Goal: Task Accomplishment & Management: Use online tool/utility

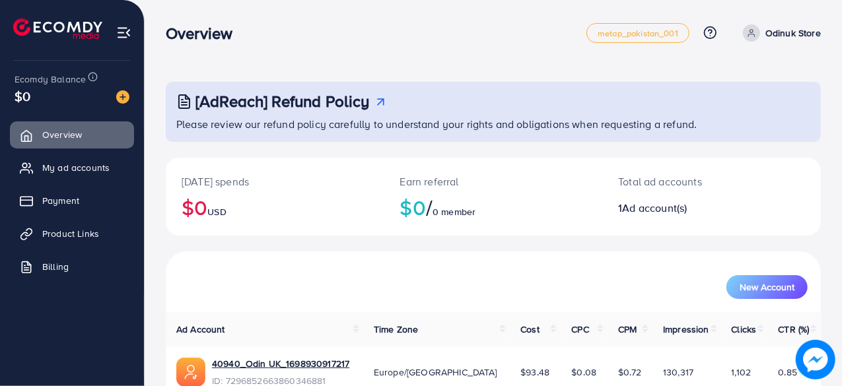
scroll to position [67, 0]
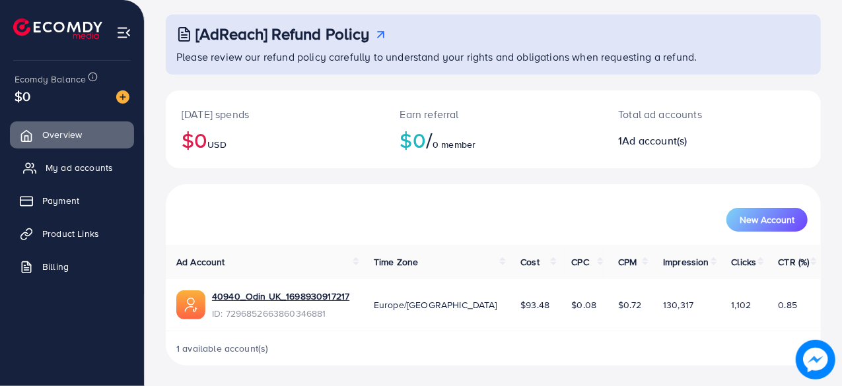
click at [81, 170] on span "My ad accounts" at bounding box center [79, 167] width 67 height 13
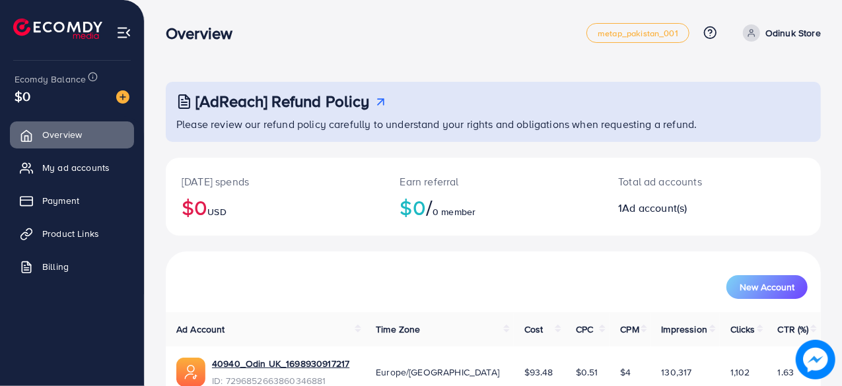
scroll to position [67, 0]
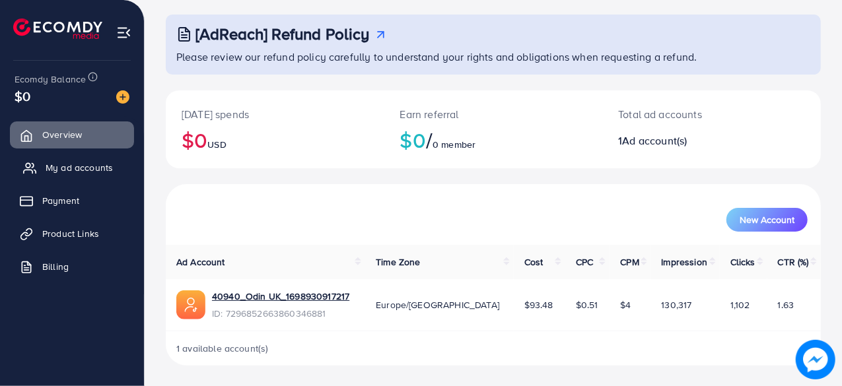
click at [69, 166] on span "My ad accounts" at bounding box center [79, 167] width 67 height 13
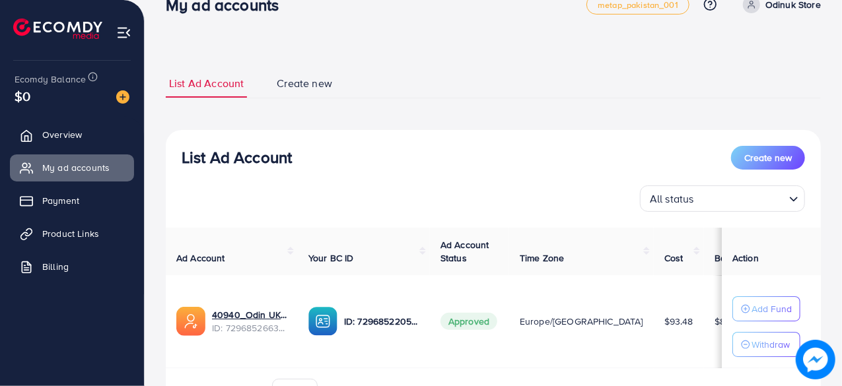
scroll to position [28, 0]
click at [777, 159] on span "Create new" at bounding box center [768, 158] width 48 height 13
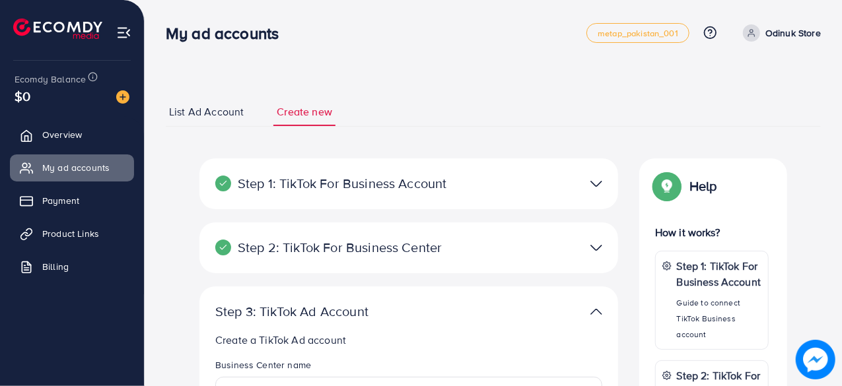
click at [190, 110] on span "List Ad Account" at bounding box center [206, 111] width 75 height 15
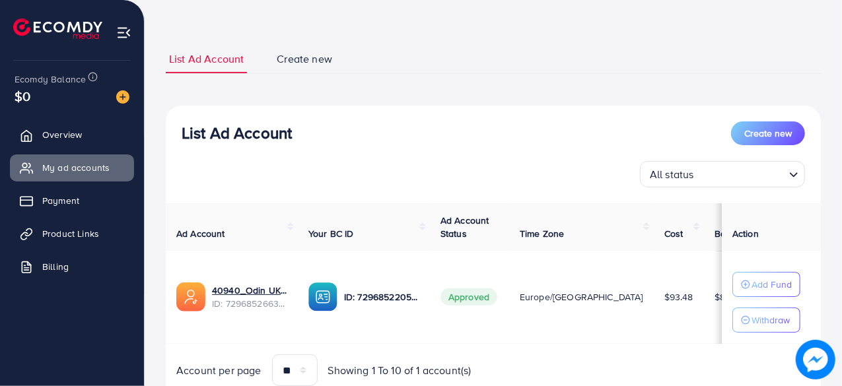
scroll to position [104, 0]
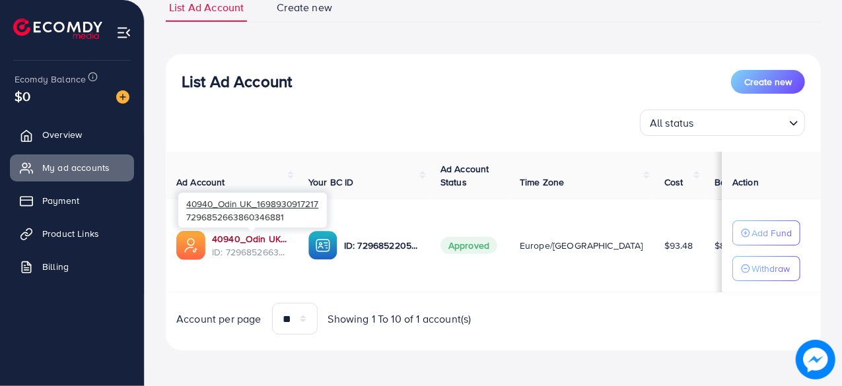
click at [246, 242] on link "40940_Odin UK_1698930917217" at bounding box center [249, 238] width 75 height 13
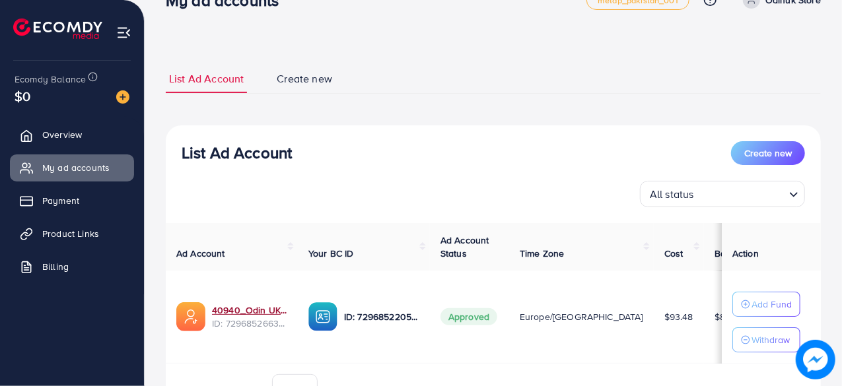
scroll to position [0, 0]
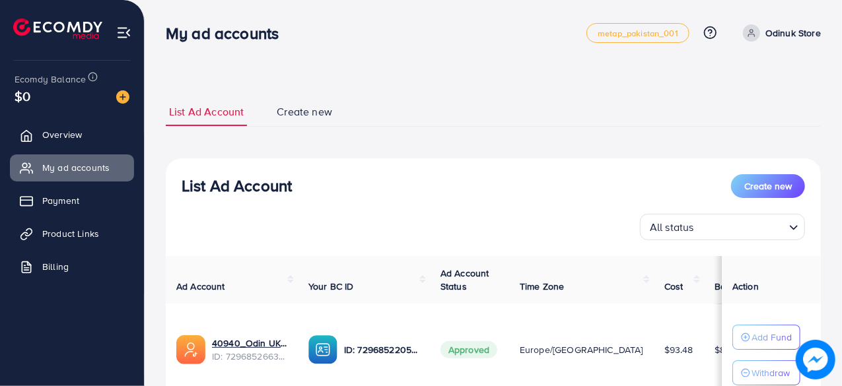
click at [129, 31] on img at bounding box center [123, 32] width 15 height 15
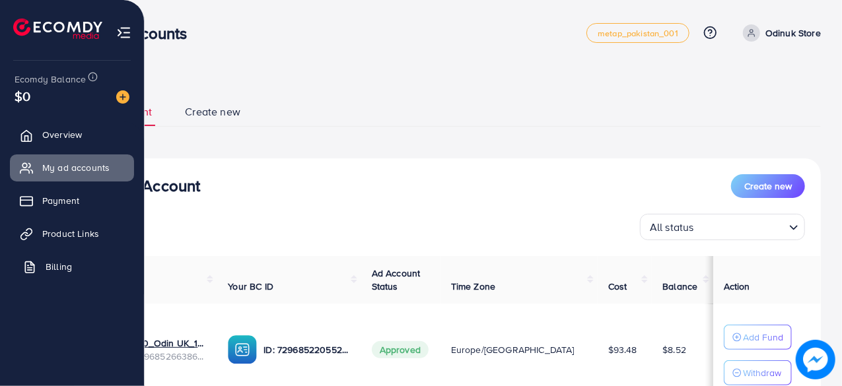
click at [66, 270] on span "Billing" at bounding box center [59, 266] width 26 height 13
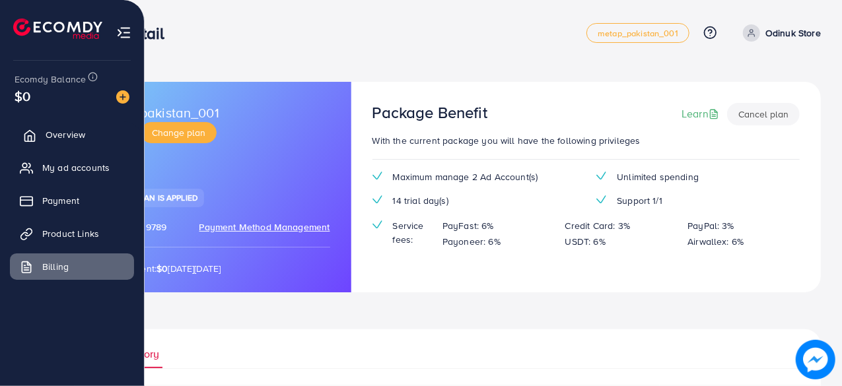
click at [71, 135] on span "Overview" at bounding box center [66, 134] width 40 height 13
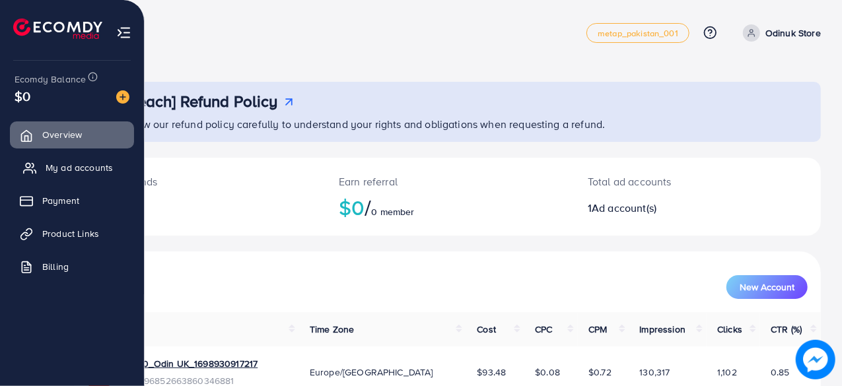
click at [71, 163] on span "My ad accounts" at bounding box center [79, 167] width 67 height 13
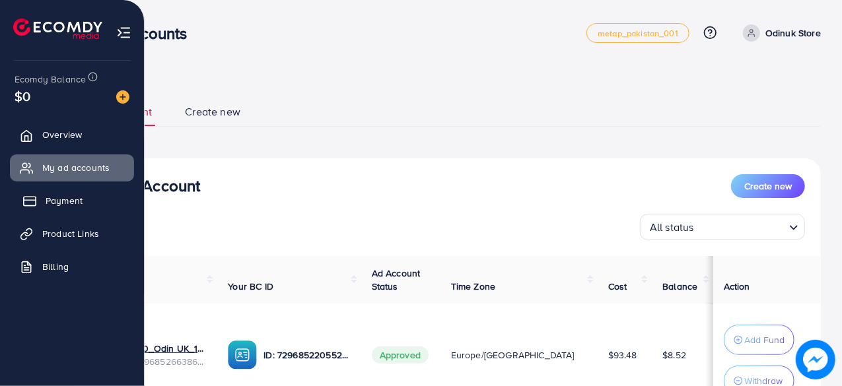
click at [69, 199] on span "Payment" at bounding box center [64, 200] width 37 height 13
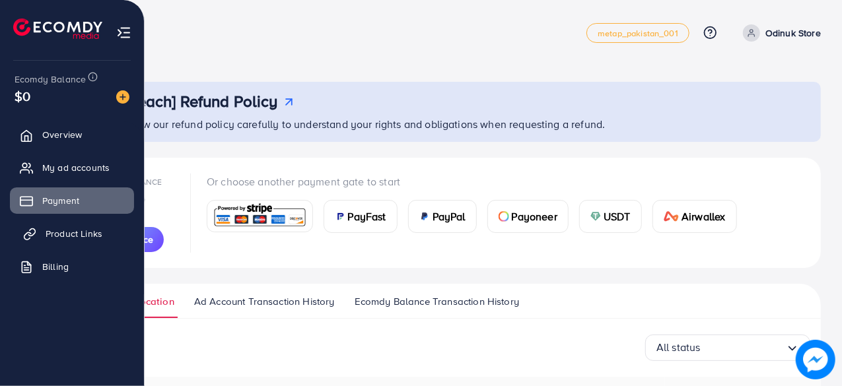
click at [70, 233] on span "Product Links" at bounding box center [74, 233] width 57 height 13
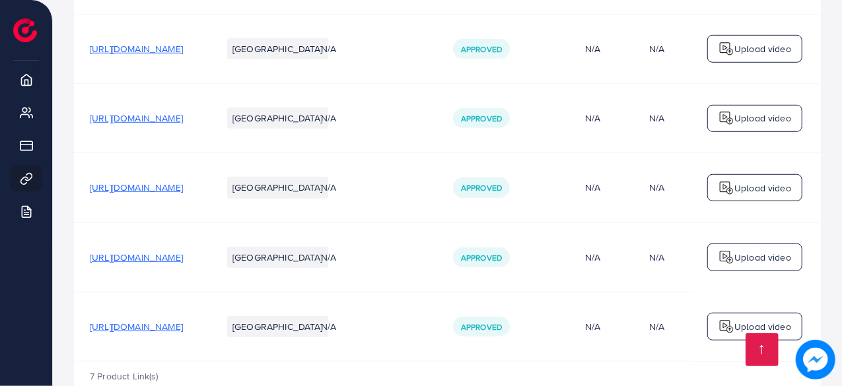
scroll to position [634, 0]
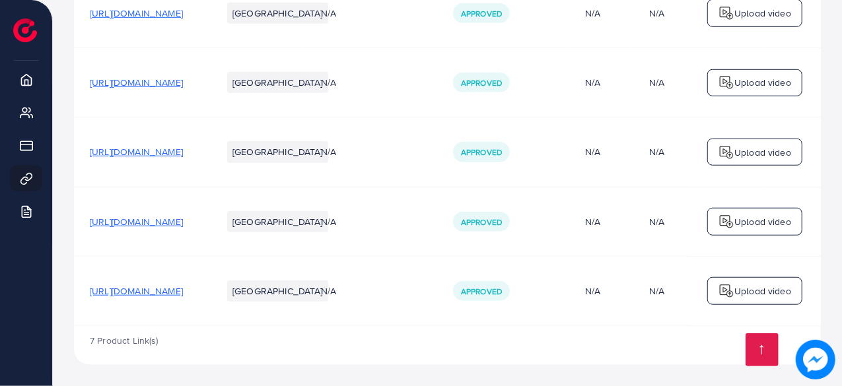
click at [183, 287] on span "[URL][DOMAIN_NAME]" at bounding box center [136, 291] width 93 height 13
click at [183, 220] on span "[URL][DOMAIN_NAME]" at bounding box center [136, 221] width 93 height 13
click at [738, 289] on p "Upload video" at bounding box center [762, 291] width 57 height 16
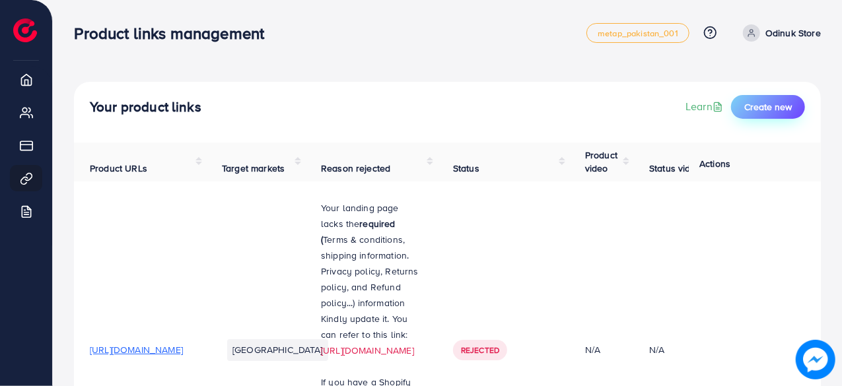
click at [771, 97] on button "Create new" at bounding box center [768, 107] width 74 height 24
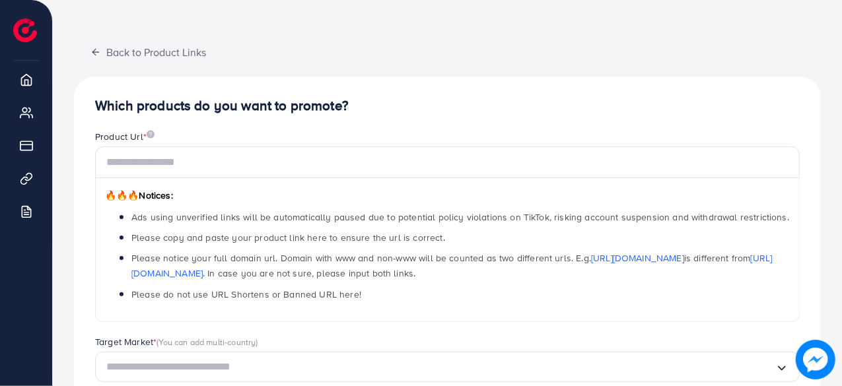
scroll to position [44, 0]
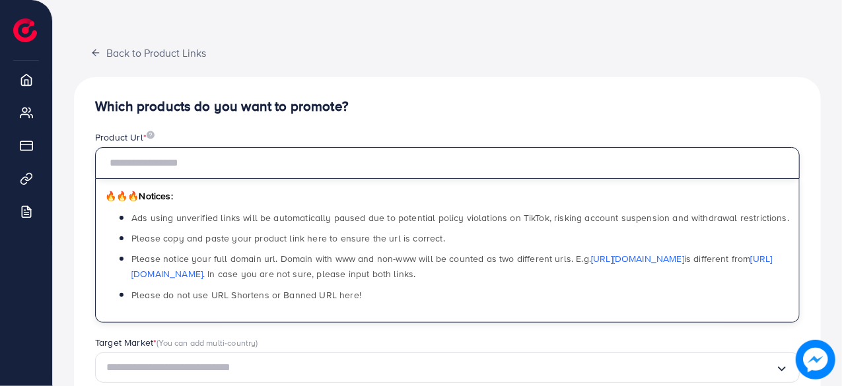
click at [295, 168] on input "text" at bounding box center [447, 163] width 705 height 32
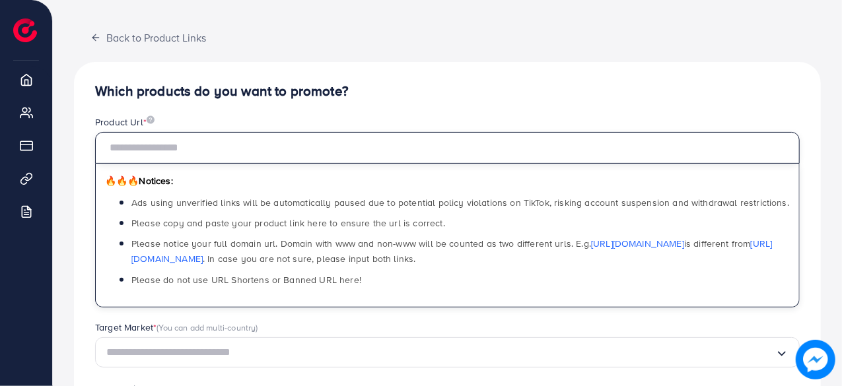
scroll to position [0, 0]
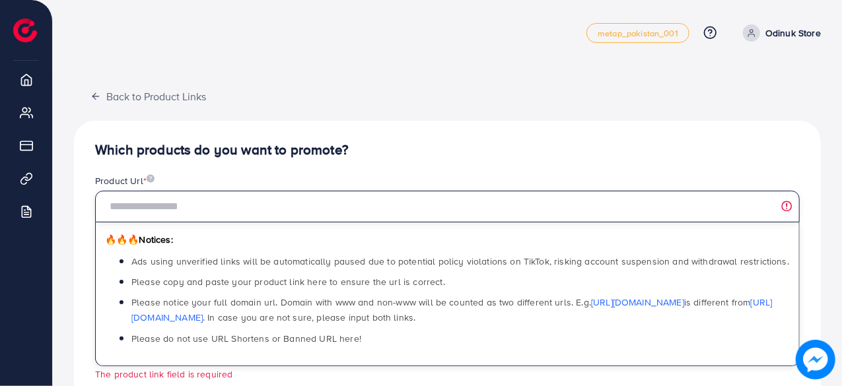
paste input "**********"
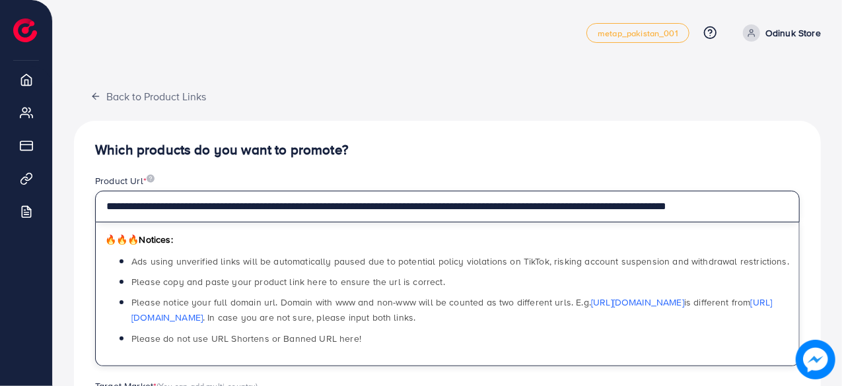
type input "**********"
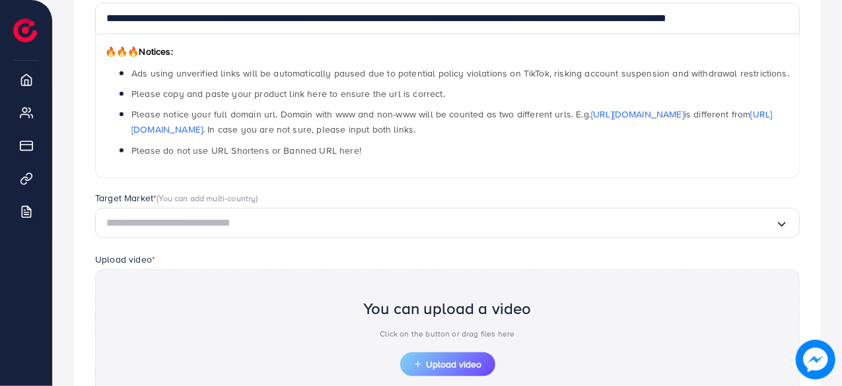
scroll to position [264, 0]
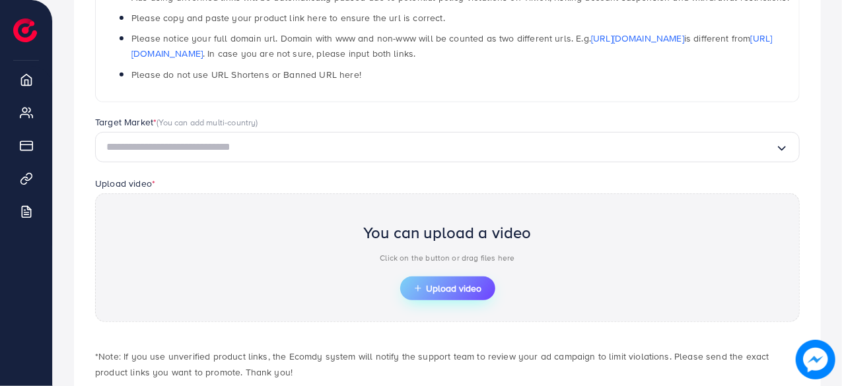
click at [439, 285] on span "Upload video" at bounding box center [447, 288] width 69 height 9
click at [458, 289] on span "Upload video" at bounding box center [447, 288] width 69 height 9
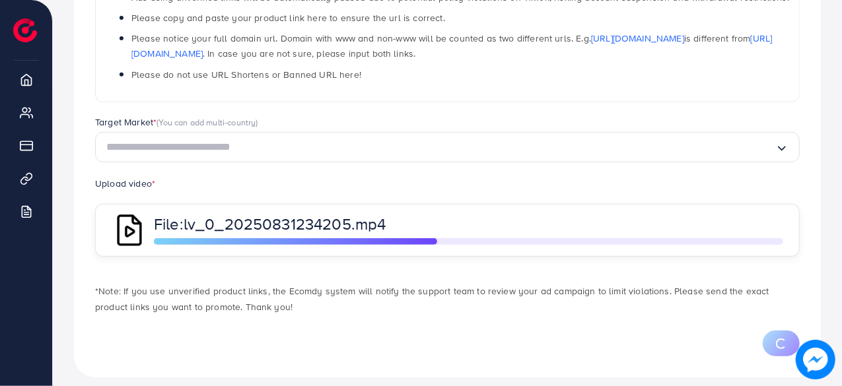
scroll to position [275, 0]
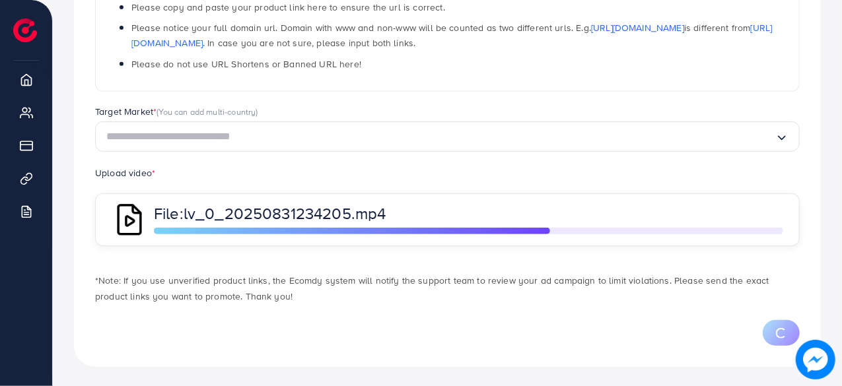
click at [258, 141] on input "Search for option" at bounding box center [440, 137] width 669 height 20
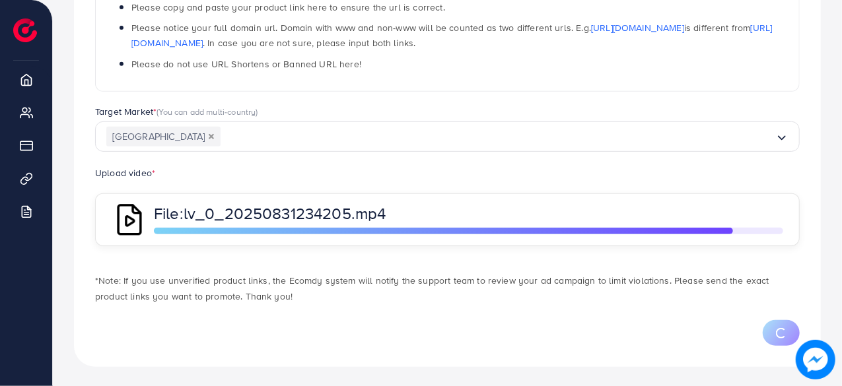
scroll to position [0, 0]
click at [187, 295] on div "**********" at bounding box center [447, 106] width 747 height 521
click at [342, 97] on div "**********" at bounding box center [448, 2] width 726 height 205
